Goal: Information Seeking & Learning: Stay updated

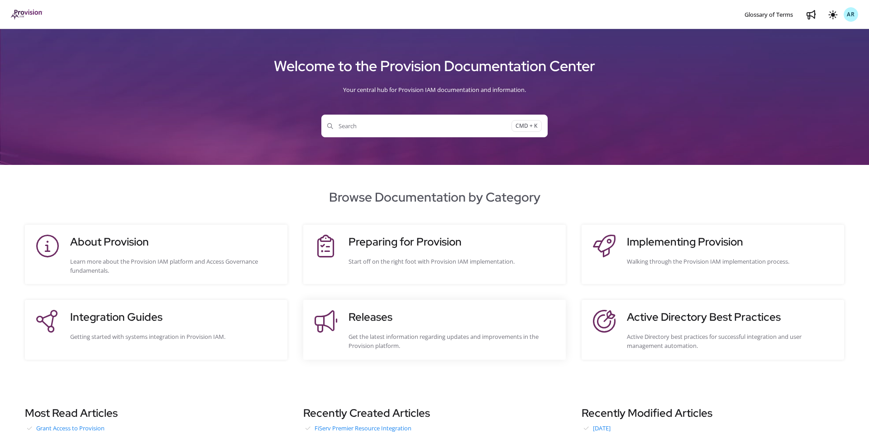
click at [413, 313] on h3 "Releases" at bounding box center [453, 317] width 208 height 16
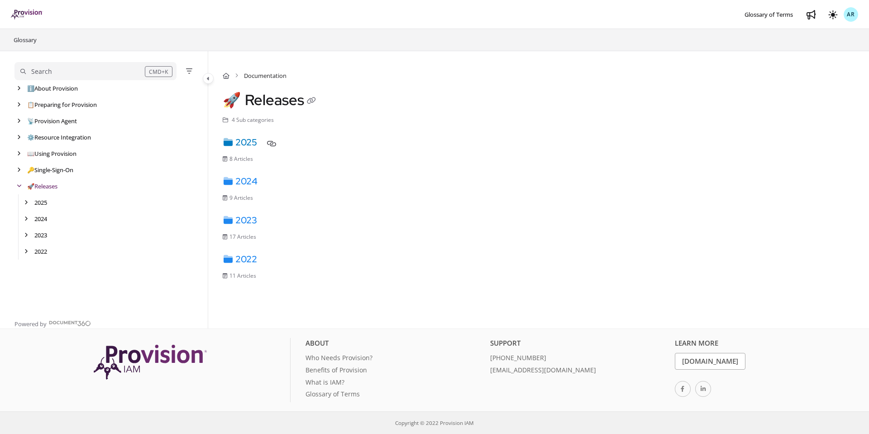
click at [257, 141] on link "2025" at bounding box center [240, 142] width 34 height 12
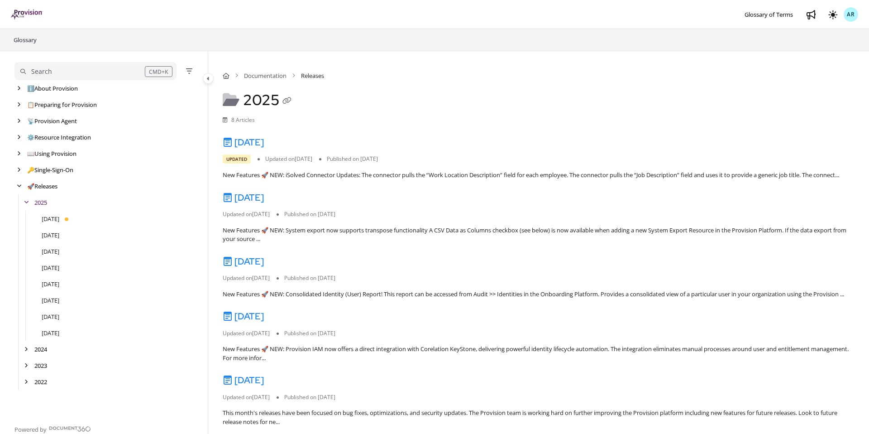
click at [259, 141] on link "[DATE]" at bounding box center [243, 142] width 41 height 12
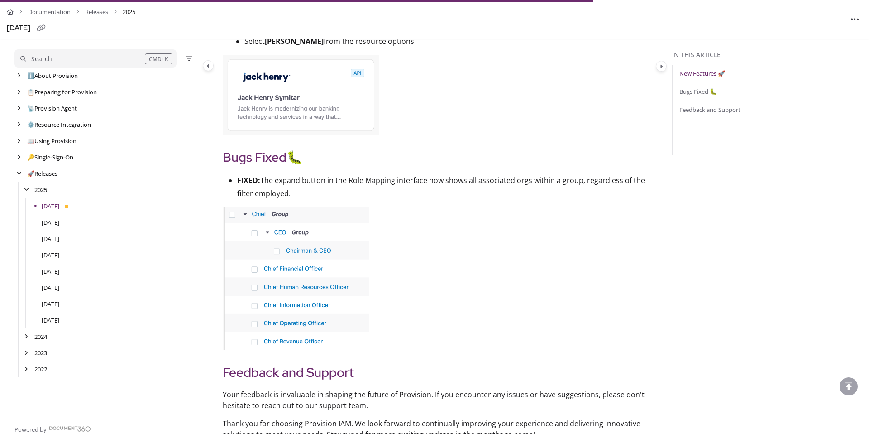
scroll to position [518, 0]
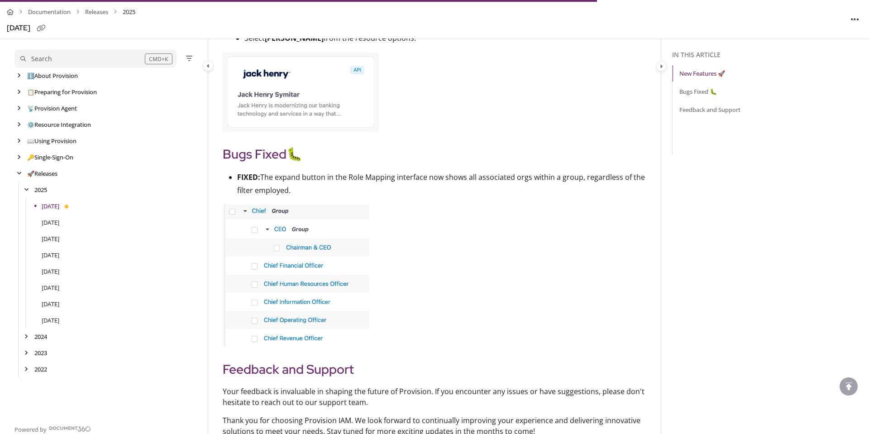
click at [340, 248] on img at bounding box center [296, 275] width 147 height 143
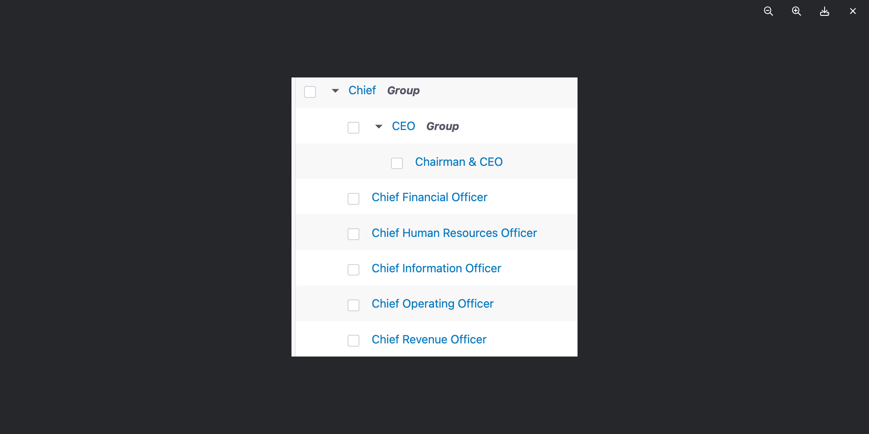
click at [287, 241] on div at bounding box center [434, 217] width 869 height 434
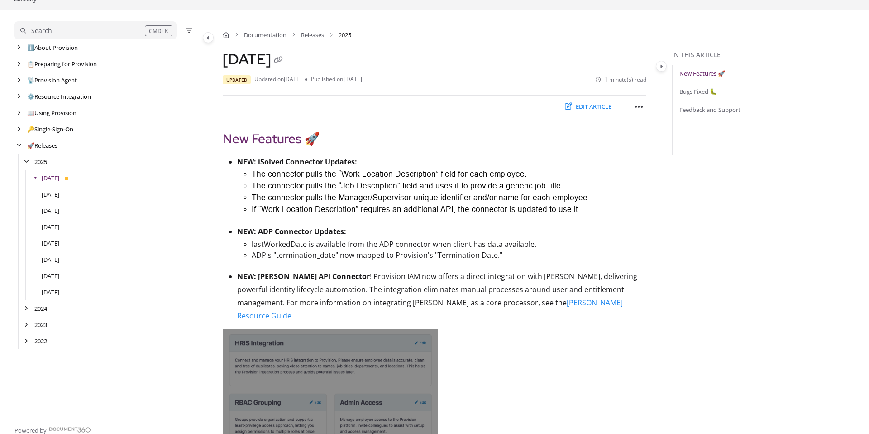
scroll to position [40, 0]
click at [59, 290] on link "[DATE]" at bounding box center [51, 292] width 18 height 9
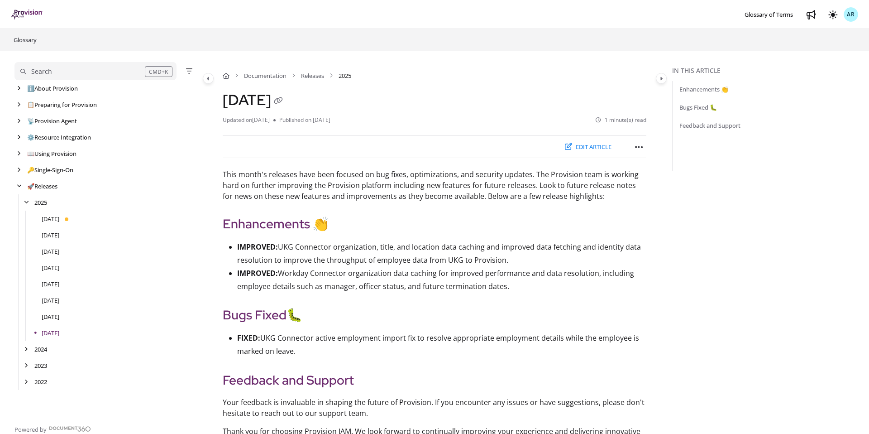
click at [59, 316] on link "[DATE]" at bounding box center [51, 316] width 18 height 9
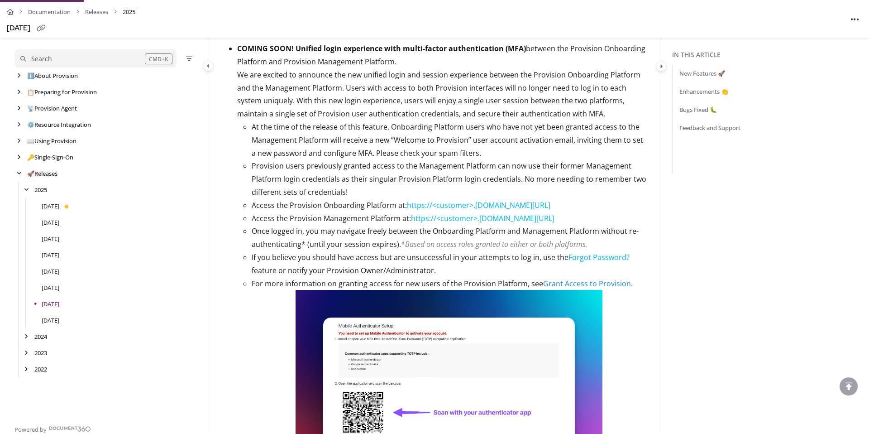
scroll to position [212, 0]
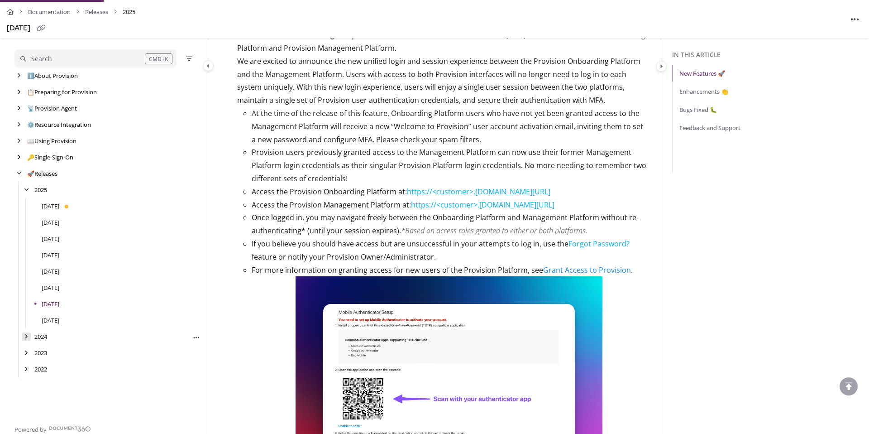
click at [27, 337] on icon "arrow" at bounding box center [26, 336] width 4 height 5
click at [45, 347] on div "[DATE]" at bounding box center [107, 353] width 186 height 16
click at [46, 351] on link "[DATE]" at bounding box center [51, 352] width 18 height 9
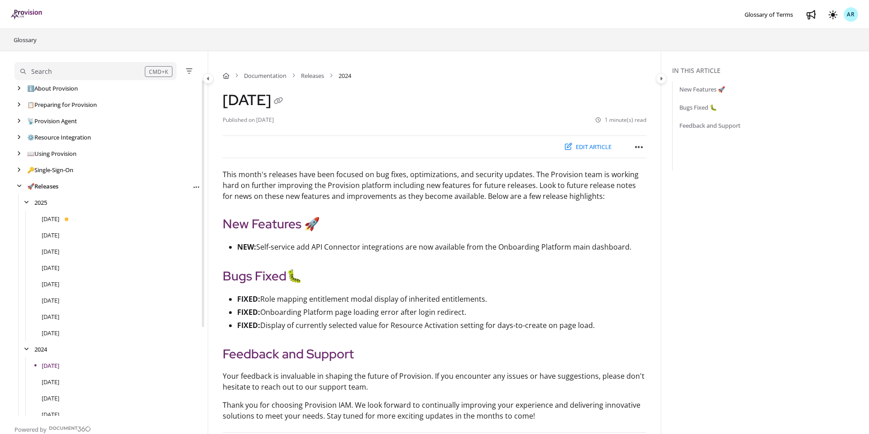
click at [43, 190] on link "🚀 Releases" at bounding box center [42, 186] width 31 height 9
